Goal: Check status: Check status

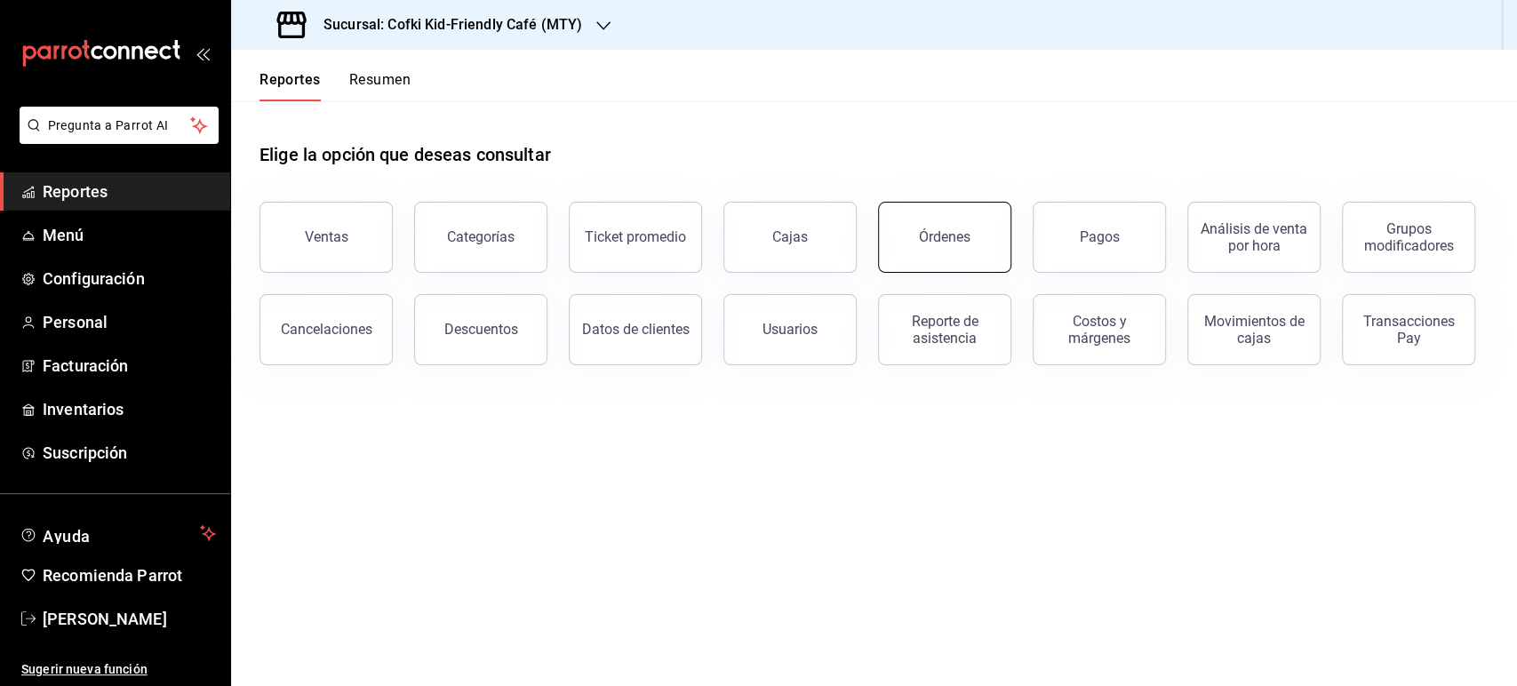
click at [914, 247] on button "Órdenes" at bounding box center [944, 237] width 133 height 71
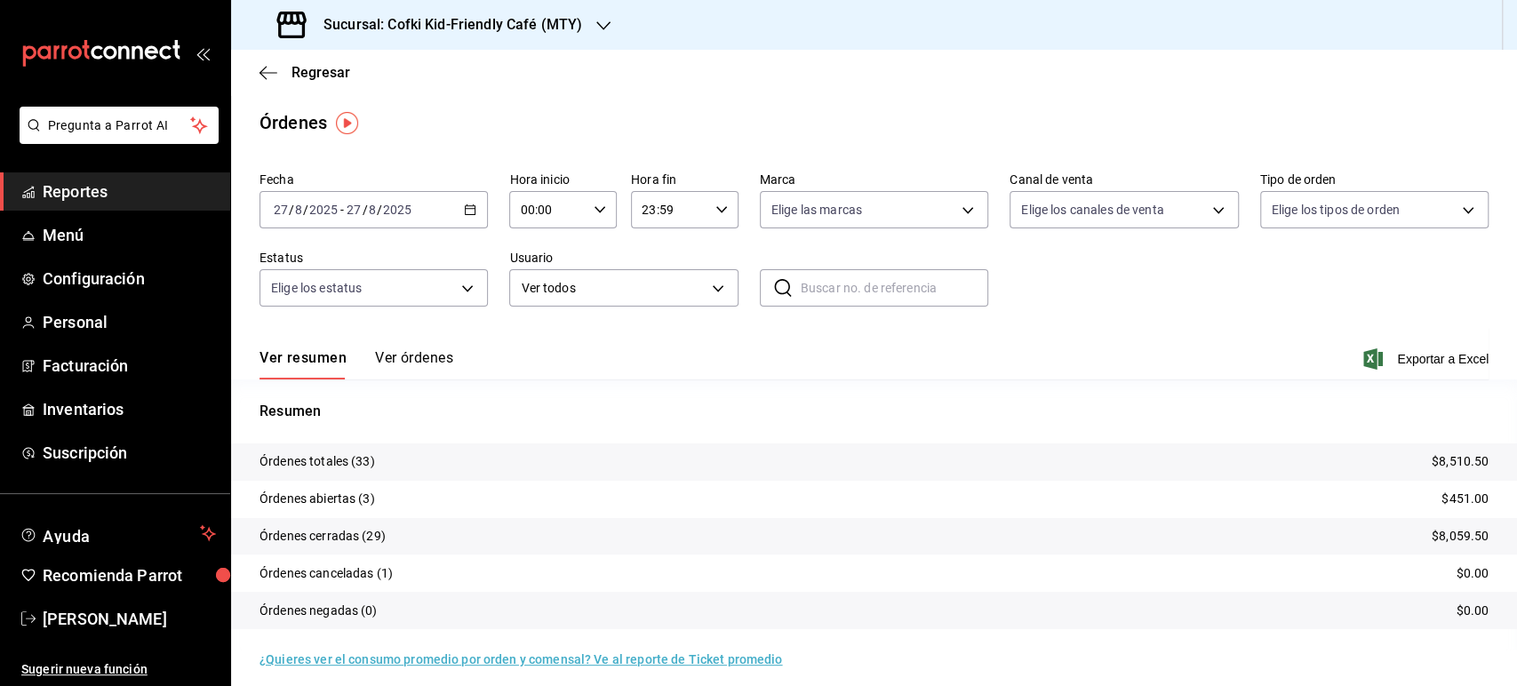
click at [515, 36] on div "Sucursal: Cofki Kid-Friendly Café (MTY)" at bounding box center [431, 25] width 372 height 50
click at [438, 116] on div "Cofki Cafe ([GEOGRAPHIC_DATA])" at bounding box center [364, 117] width 238 height 19
click at [394, 364] on button "Ver órdenes" at bounding box center [414, 364] width 78 height 30
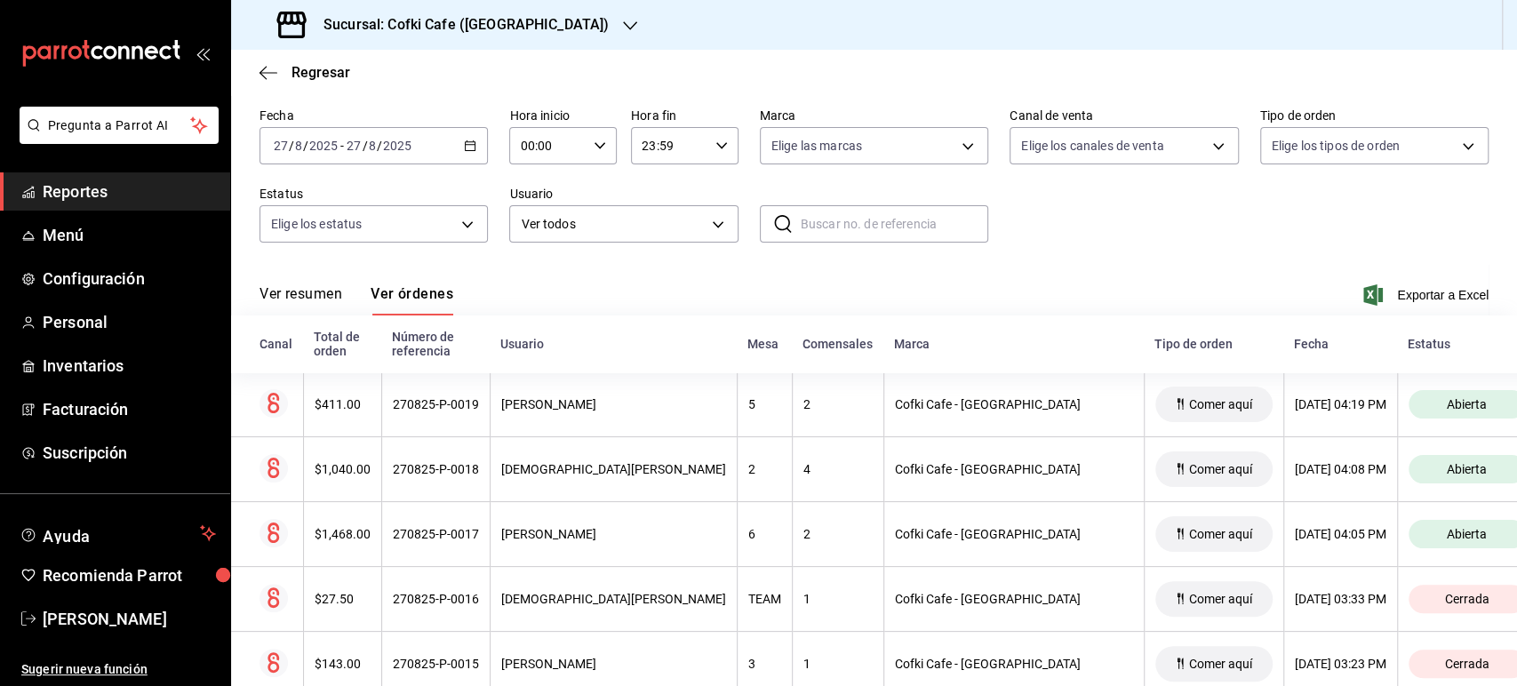
scroll to position [99, 0]
